Goal: Check status: Check status

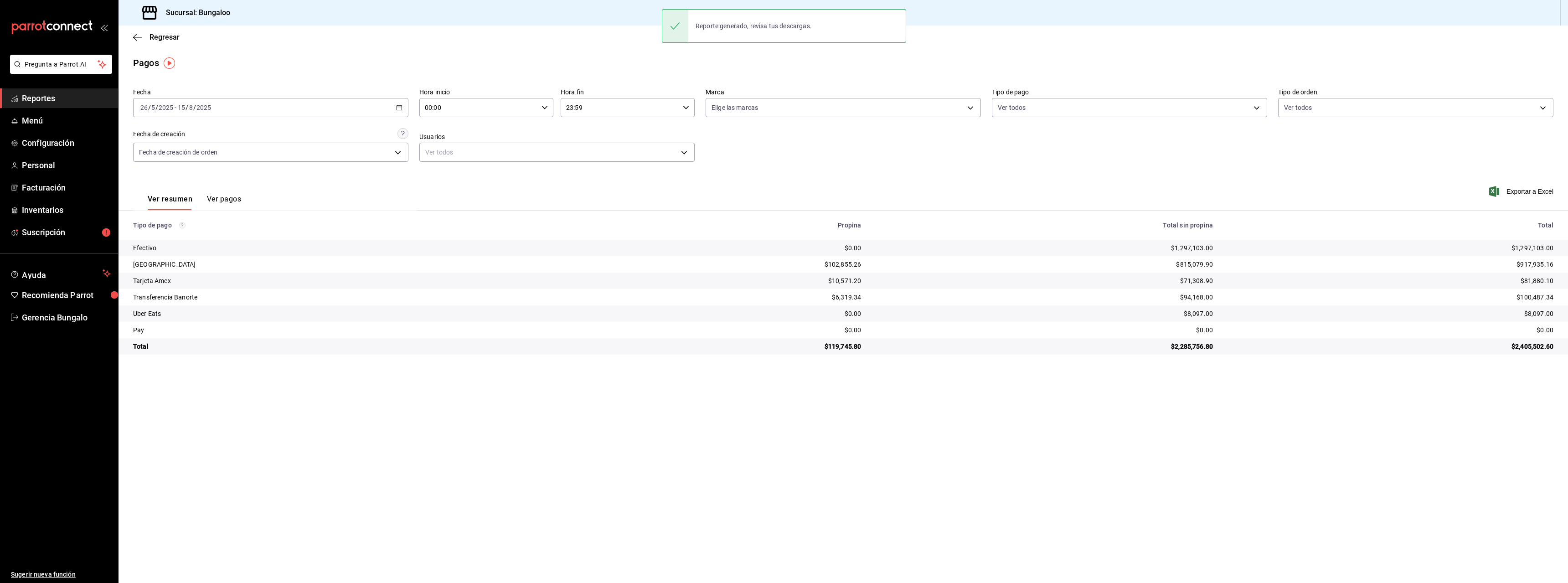
click at [283, 108] on div "[DATE] [DATE] - [DATE] [DATE]" at bounding box center [271, 107] width 275 height 19
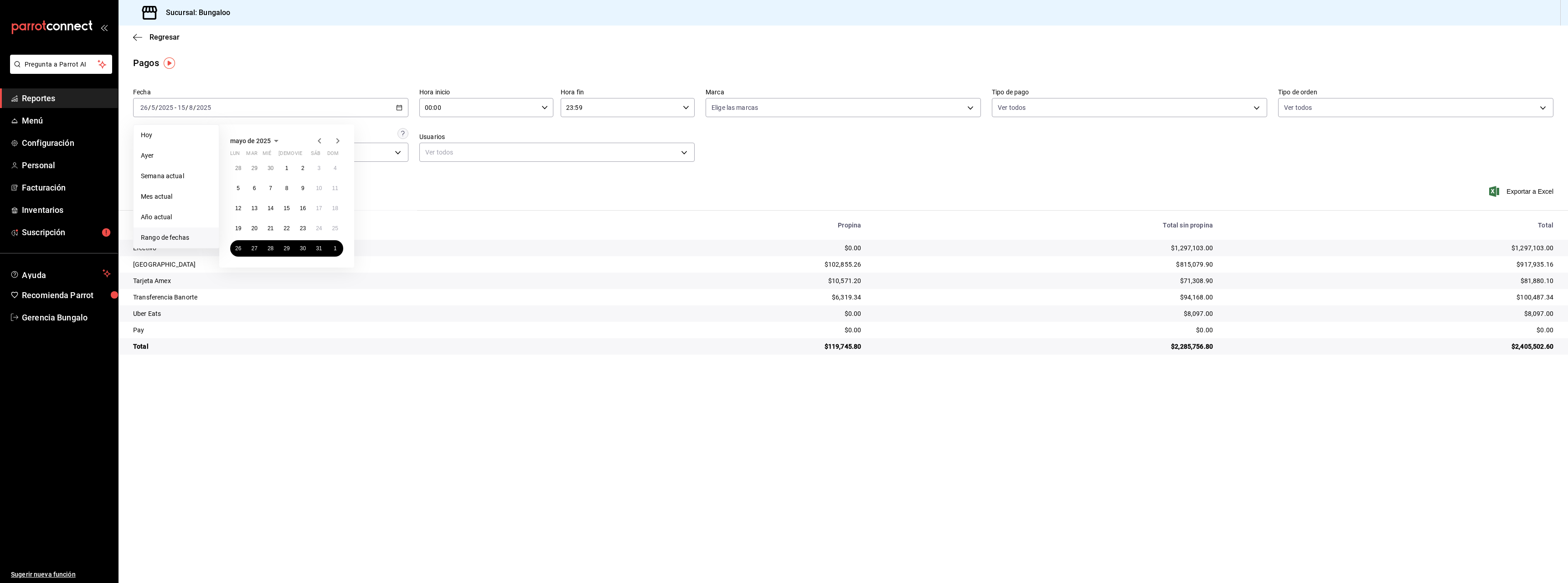
click at [335, 141] on icon "button" at bounding box center [338, 141] width 11 height 11
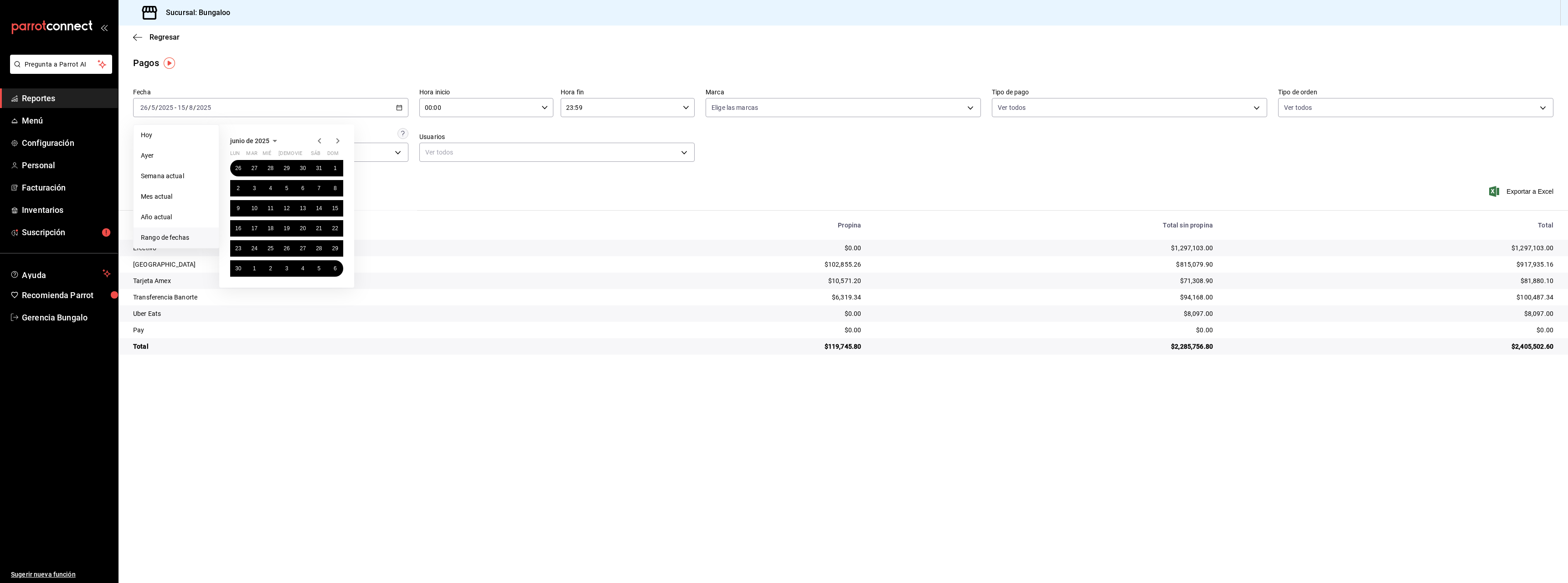
click at [335, 141] on icon "button" at bounding box center [338, 141] width 11 height 11
click at [49, 97] on span "Reportes" at bounding box center [66, 98] width 89 height 12
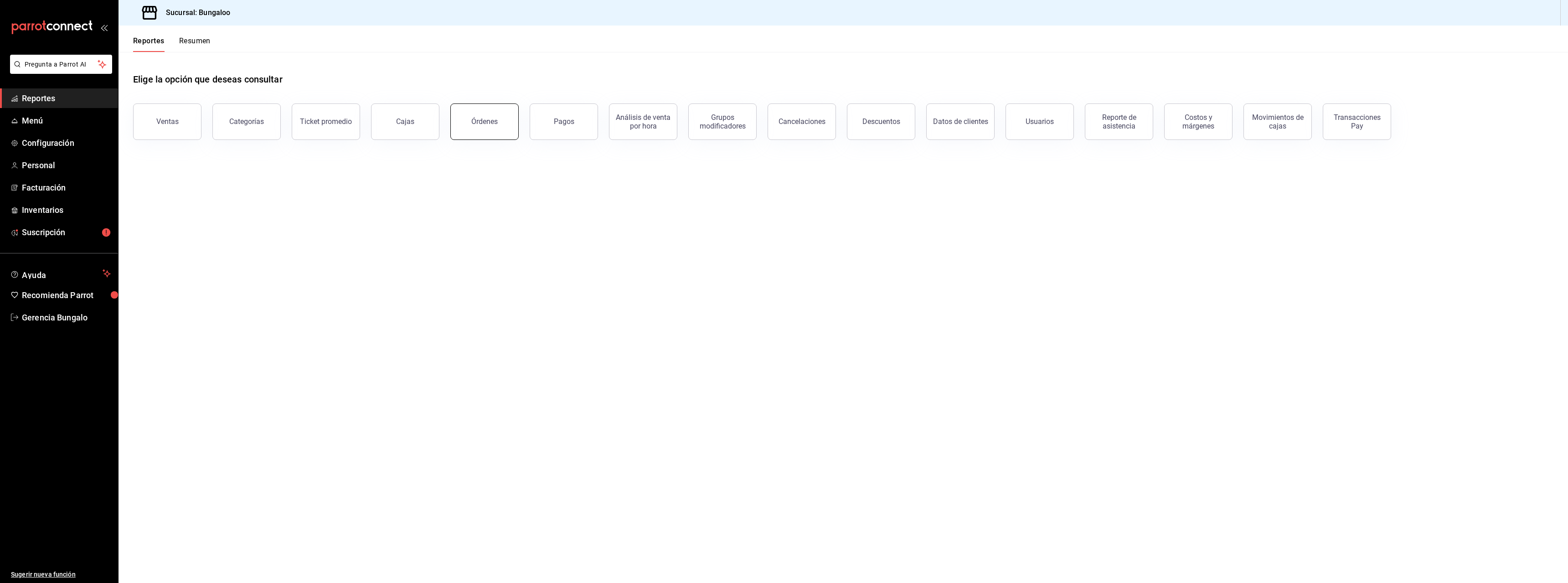
click at [491, 117] on div "Órdenes" at bounding box center [484, 121] width 26 height 9
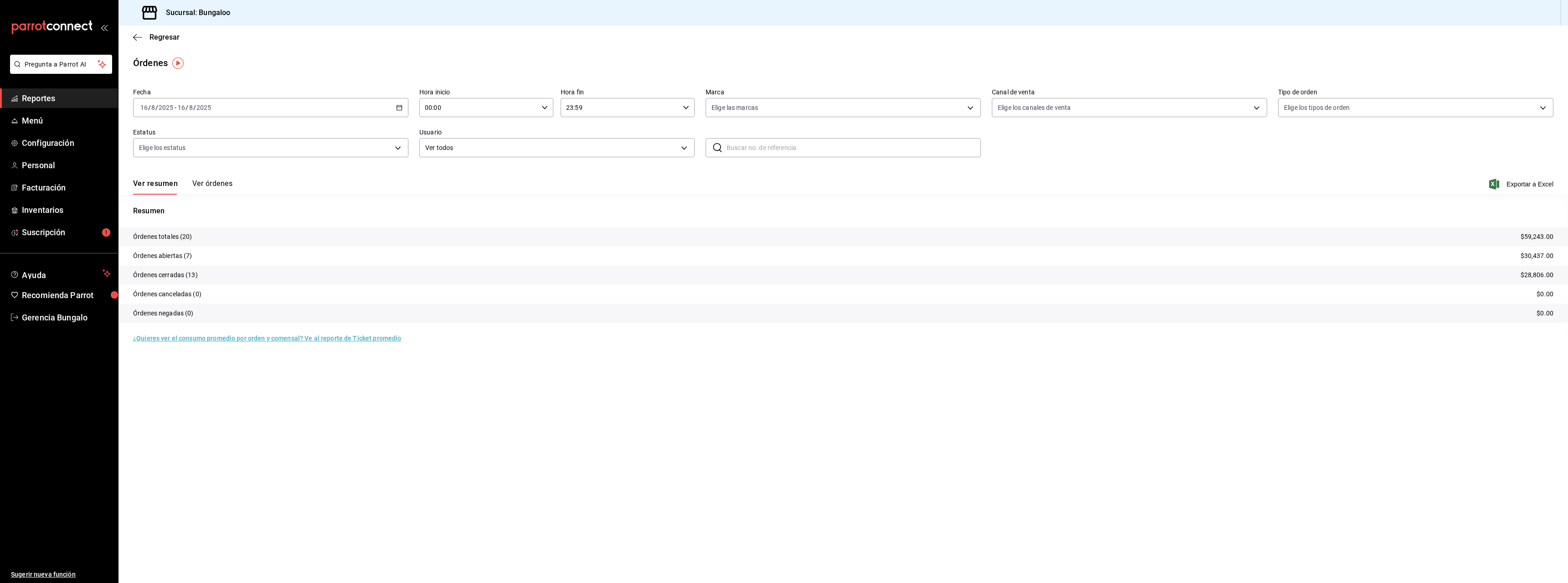
click at [304, 105] on div "[DATE] [DATE] - [DATE] [DATE]" at bounding box center [271, 107] width 275 height 19
click at [164, 179] on span "Semana actual" at bounding box center [176, 176] width 71 height 10
click at [323, 106] on div "[DATE] [DATE] - [DATE] [DATE]" at bounding box center [271, 107] width 275 height 19
click at [319, 74] on main "Regresar Órdenes Fecha [DATE] [DATE] - [DATE] [DATE] [DATE] [DATE] Semana actua…" at bounding box center [843, 304] width 1449 height 557
click at [400, 108] on icon "button" at bounding box center [399, 107] width 6 height 6
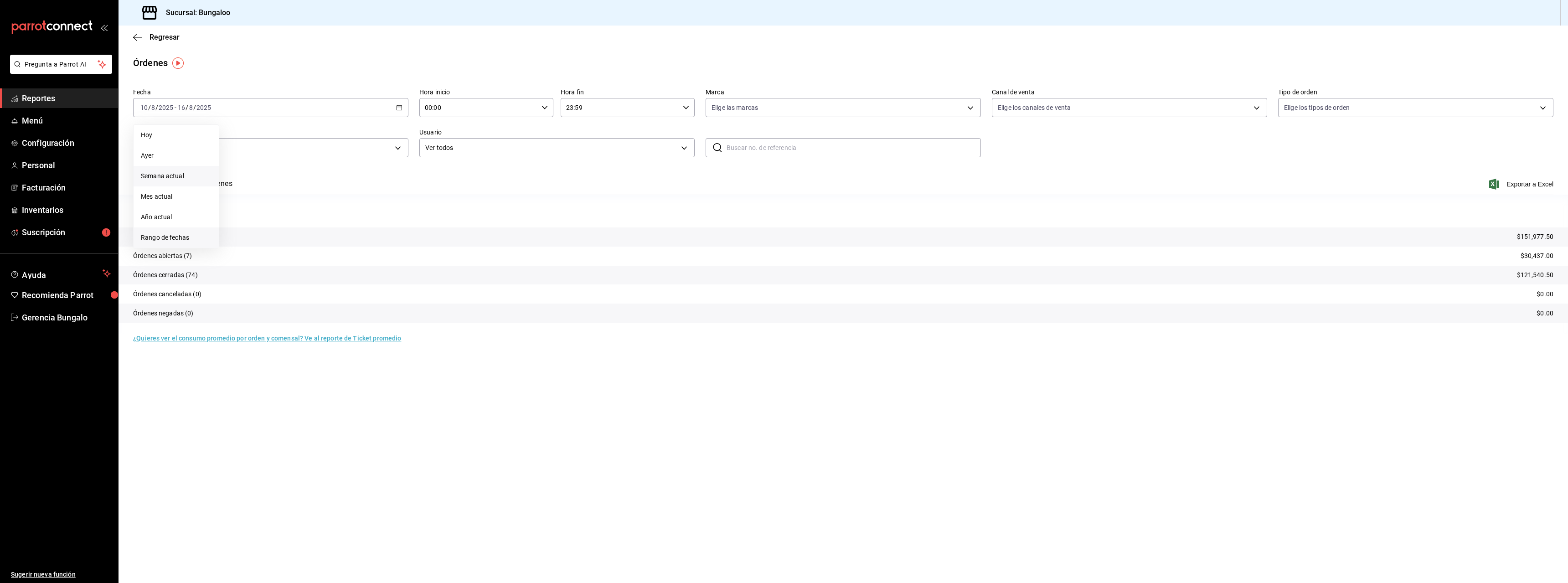
click at [177, 237] on span "Rango de fechas" at bounding box center [176, 238] width 71 height 10
click at [333, 188] on abbr "10" at bounding box center [335, 188] width 6 height 6
click at [304, 206] on abbr "15" at bounding box center [303, 208] width 6 height 6
click at [262, 106] on div "[DATE] [DATE] - [DATE] [DATE]" at bounding box center [271, 107] width 275 height 19
click at [44, 104] on link "Reportes" at bounding box center [59, 98] width 118 height 19
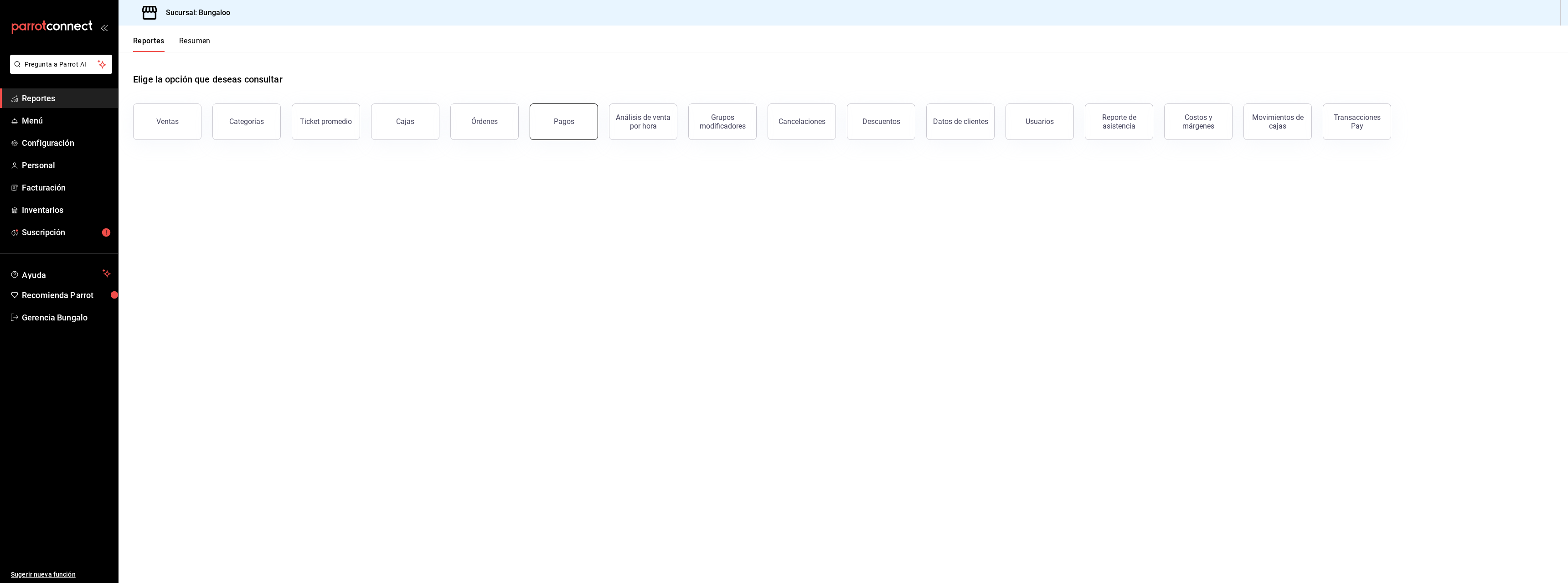
click at [551, 128] on button "Pagos" at bounding box center [564, 122] width 68 height 37
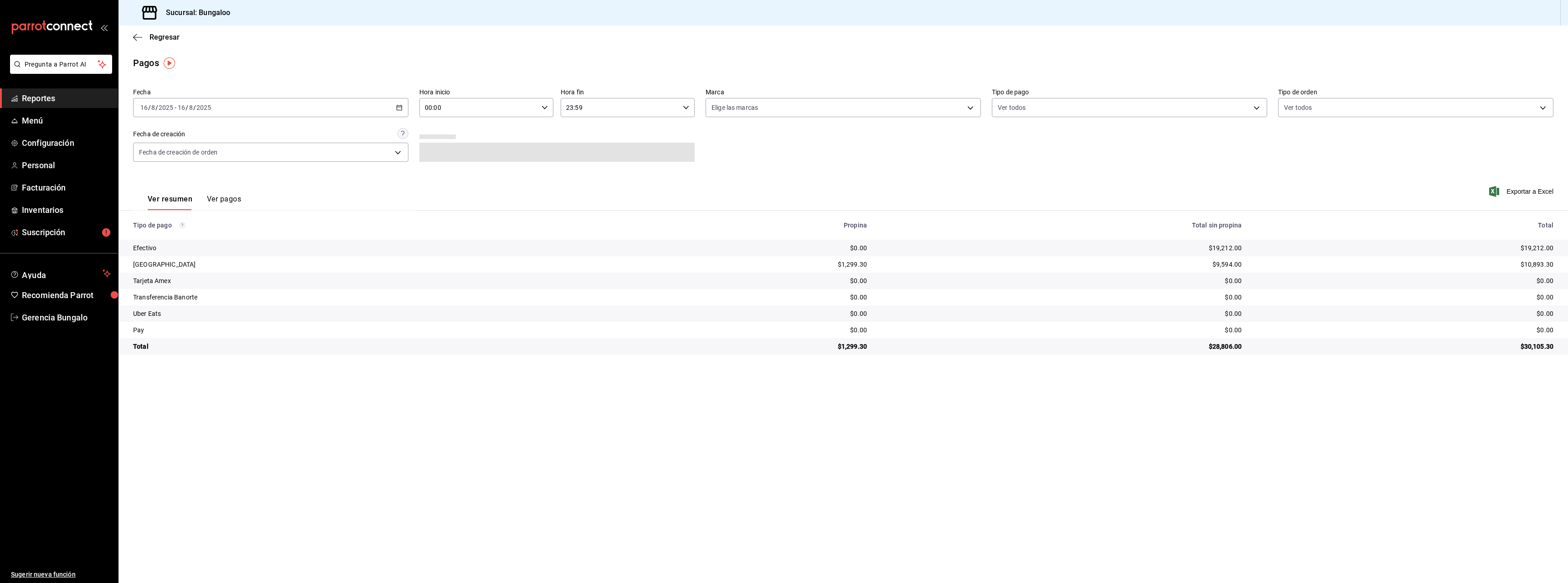
click at [229, 110] on div "[DATE] [DATE] - [DATE] [DATE]" at bounding box center [271, 107] width 275 height 19
click at [164, 201] on span "Mes actual" at bounding box center [176, 197] width 71 height 10
click at [337, 111] on div "[DATE] [DATE] - [DATE] [DATE]" at bounding box center [271, 107] width 275 height 19
click at [401, 106] on \(Stroke\) "button" at bounding box center [399, 108] width 5 height 5
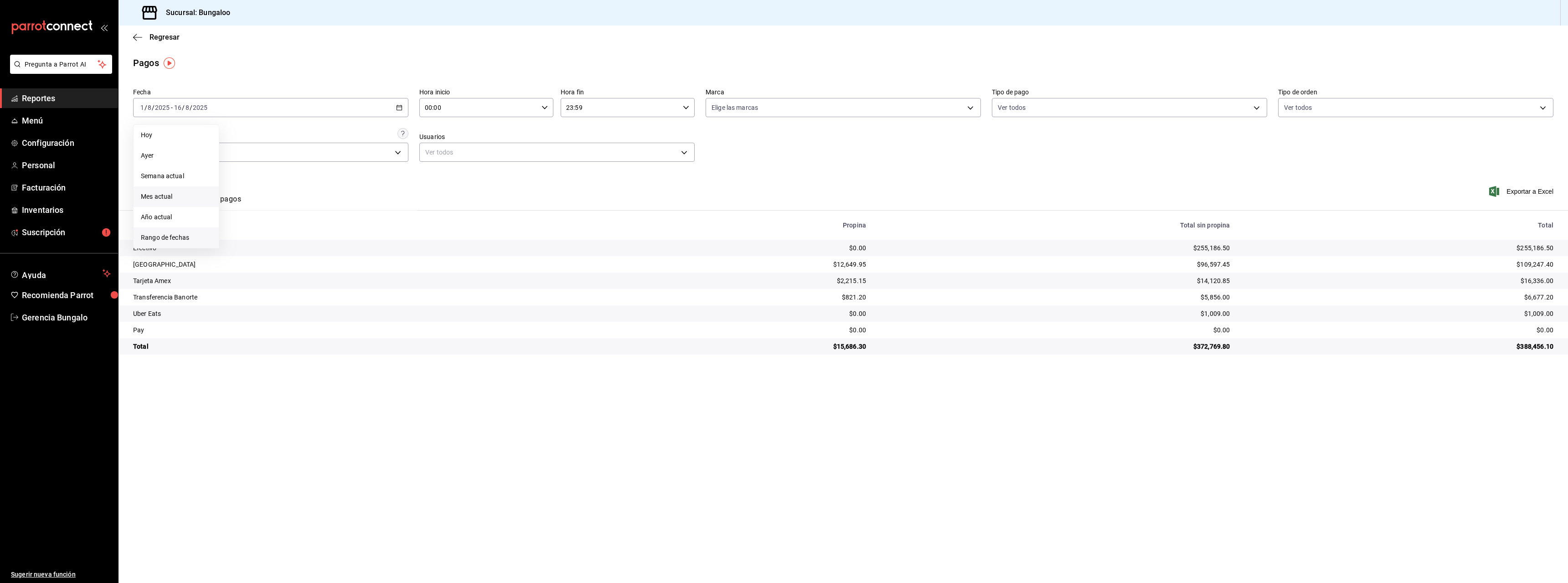
click at [175, 237] on span "Rango de fechas" at bounding box center [176, 238] width 71 height 10
click at [302, 170] on abbr "1" at bounding box center [303, 168] width 3 height 6
click at [301, 207] on abbr "15" at bounding box center [303, 208] width 6 height 6
